Goal: Find contact information: Find contact information

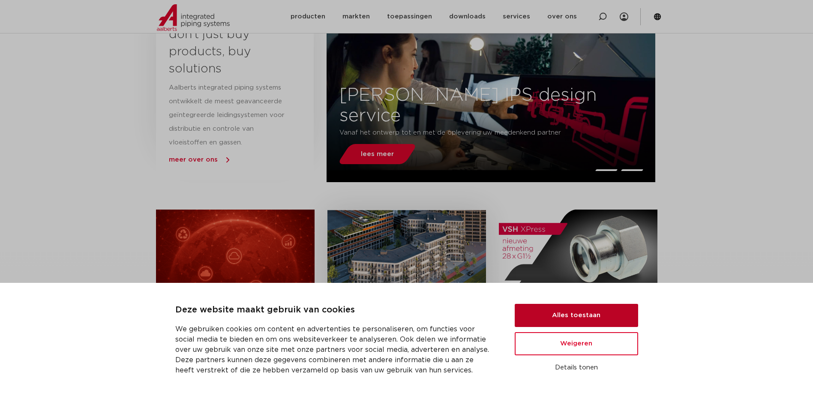
drag, startPoint x: 571, startPoint y: 317, endPoint x: 368, endPoint y: 311, distance: 202.8
click at [571, 317] on button "Alles toestaan" at bounding box center [576, 315] width 123 height 23
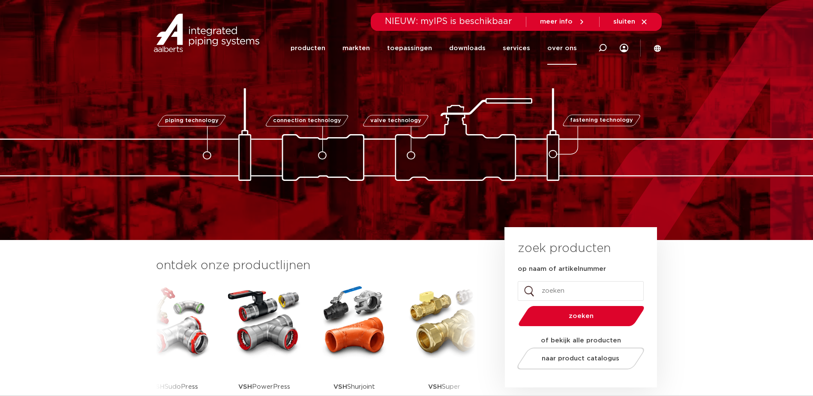
click at [560, 49] on link "over ons" at bounding box center [562, 48] width 30 height 33
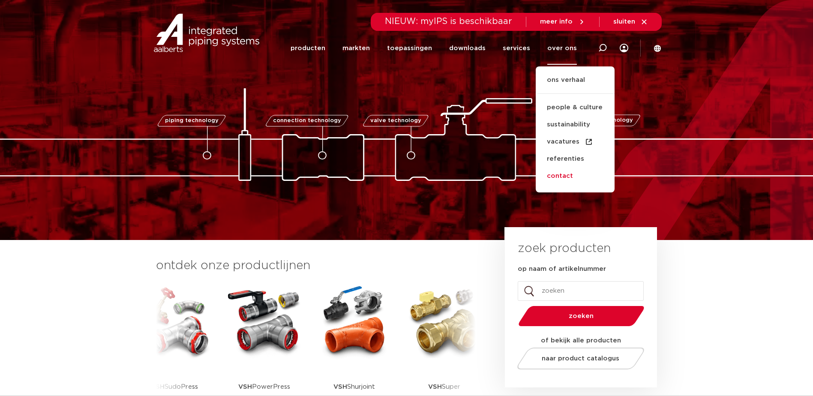
click at [555, 174] on link "contact" at bounding box center [575, 176] width 79 height 17
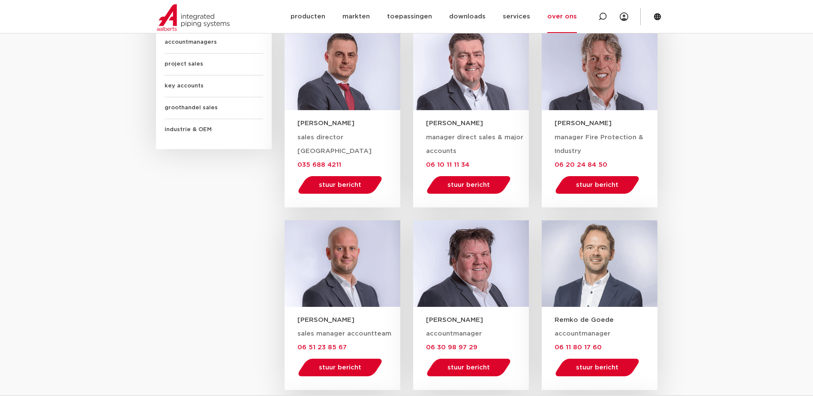
scroll to position [514, 0]
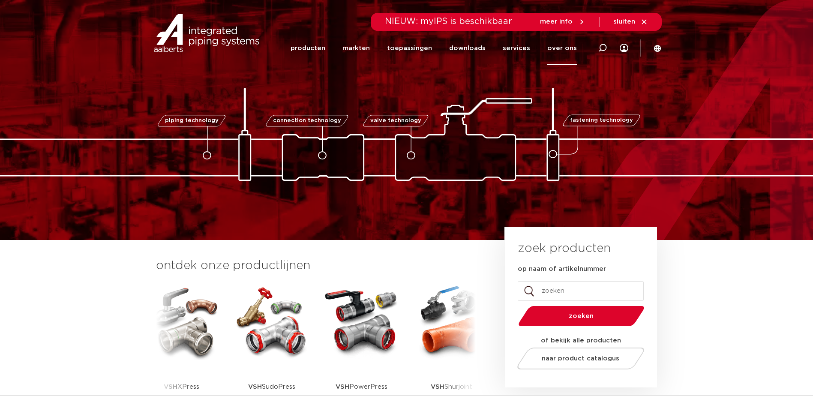
click at [560, 48] on link "over ons" at bounding box center [562, 48] width 30 height 33
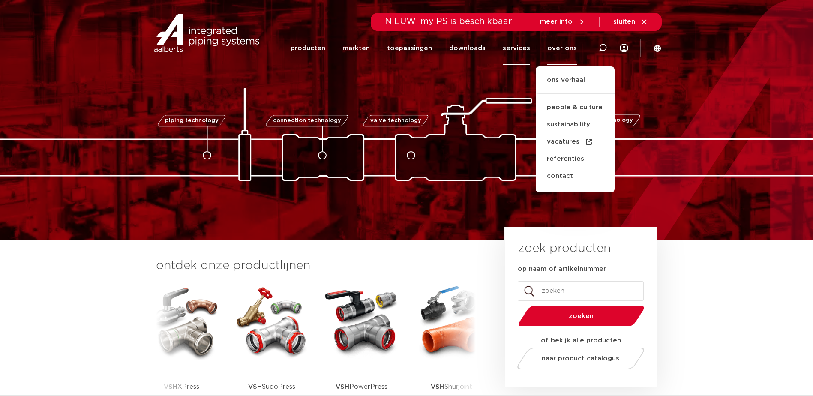
click at [522, 43] on link "services" at bounding box center [516, 48] width 27 height 33
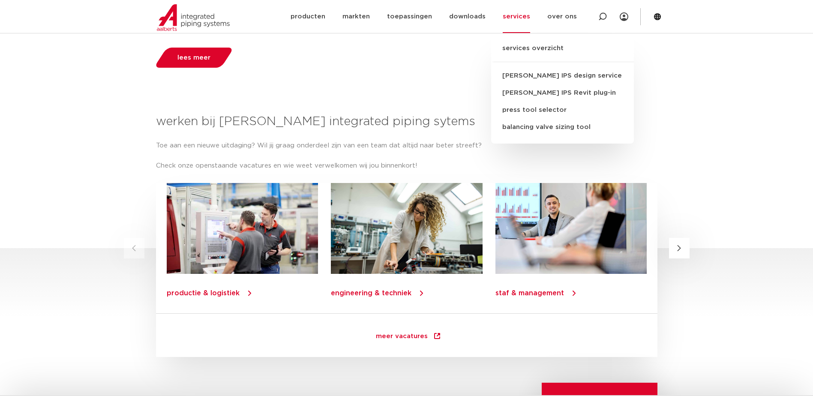
scroll to position [973, 0]
